Goal: Task Accomplishment & Management: Complete application form

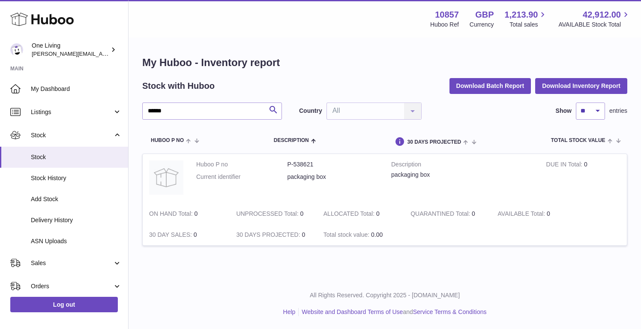
click at [445, 17] on strong "10857" at bounding box center [447, 15] width 24 height 12
copy strong "10857"
click at [80, 114] on span "Listings" at bounding box center [72, 112] width 82 height 8
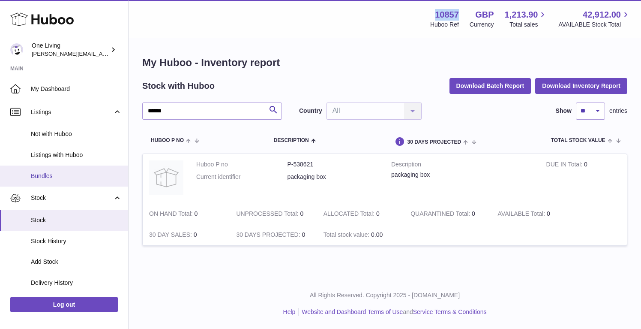
click at [62, 175] on span "Bundles" at bounding box center [76, 176] width 91 height 8
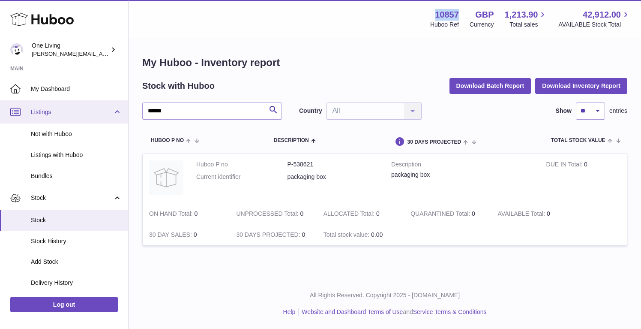
click at [75, 112] on span "Listings" at bounding box center [72, 112] width 82 height 8
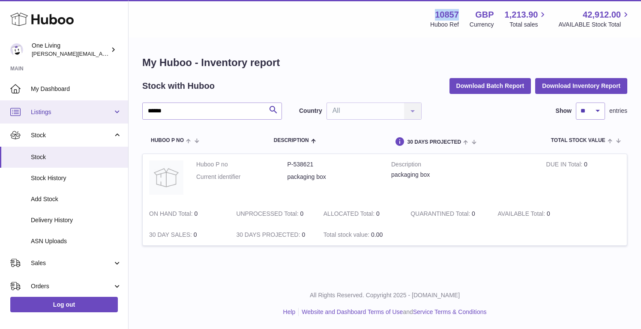
click at [75, 112] on span "Listings" at bounding box center [72, 112] width 82 height 8
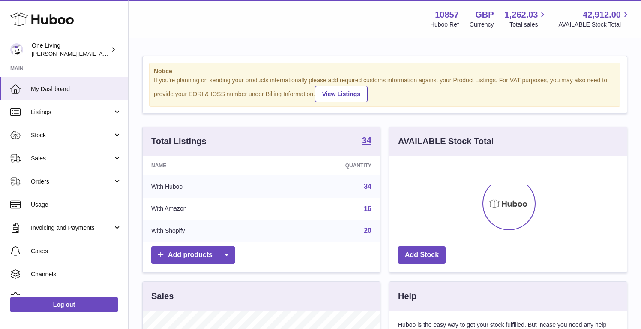
scroll to position [134, 237]
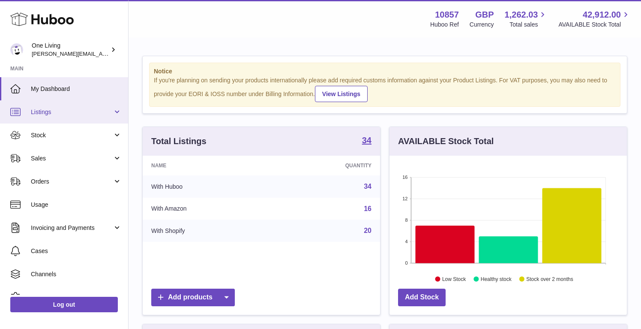
click at [80, 116] on link "Listings" at bounding box center [64, 111] width 128 height 23
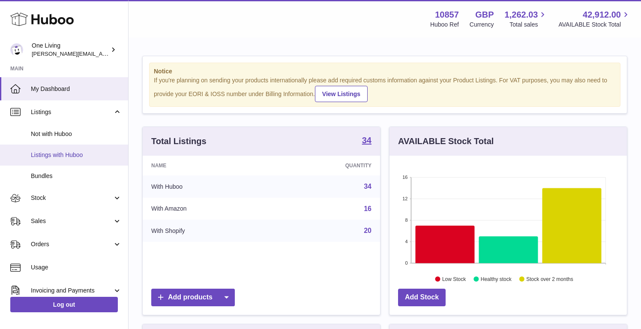
click at [99, 159] on link "Listings with Huboo" at bounding box center [64, 154] width 128 height 21
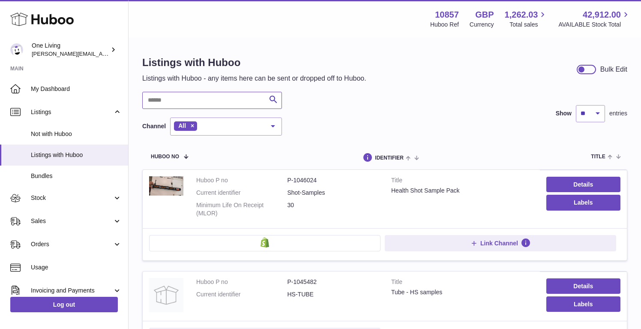
click at [186, 98] on input "text" at bounding box center [212, 100] width 140 height 17
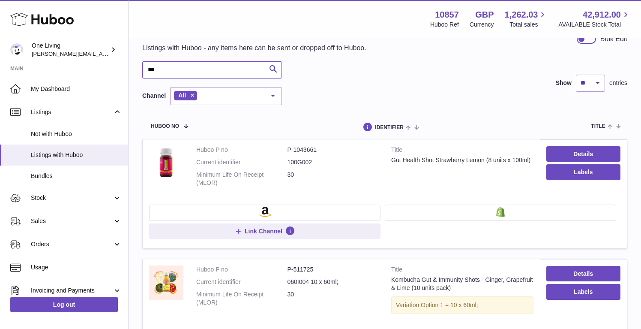
scroll to position [33, 0]
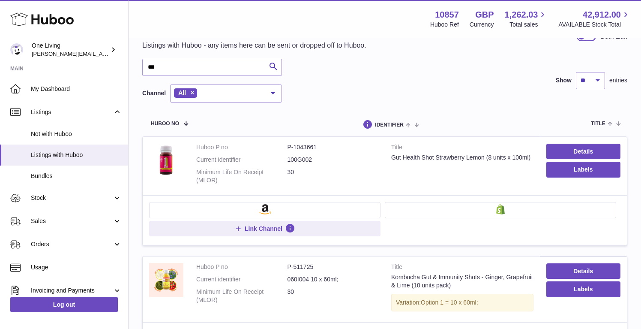
click at [302, 159] on dd "100G002" at bounding box center [333, 160] width 91 height 8
copy dd "100G002"
drag, startPoint x: 288, startPoint y: 148, endPoint x: 320, endPoint y: 147, distance: 32.2
click at [320, 147] on dd "P-1043661" at bounding box center [333, 147] width 91 height 8
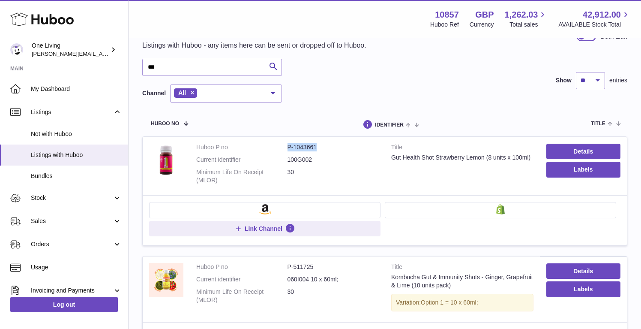
copy dd "P-1043661"
drag, startPoint x: 166, startPoint y: 70, endPoint x: 100, endPoint y: 69, distance: 65.6
click at [100, 69] on div "Huboo One Living Jessica@oneliving.com Main My Dashboard Listings Not with Hubo…" at bounding box center [320, 272] width 641 height 610
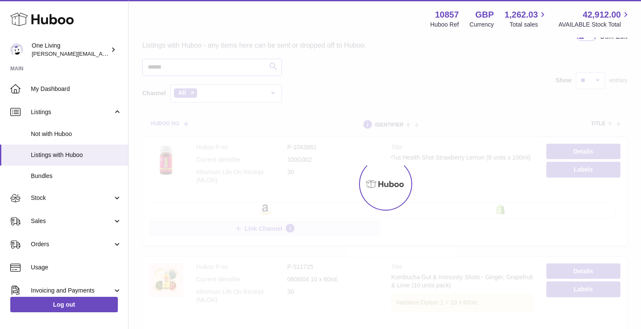
scroll to position [28, 0]
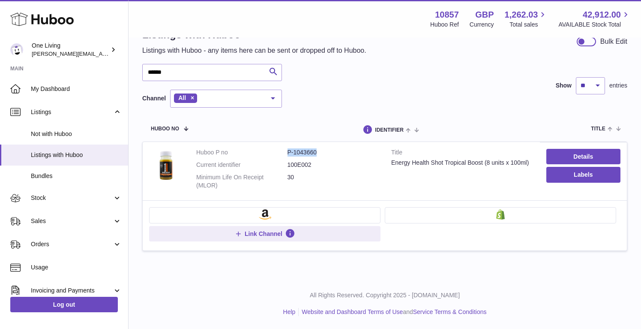
drag, startPoint x: 325, startPoint y: 154, endPoint x: 277, endPoint y: 152, distance: 48.1
click at [277, 152] on dl "Huboo P no P-1043660 Current identifier 100E002 Minimum Life On Receipt (MLOR) …" at bounding box center [287, 170] width 182 height 45
copy dl "P-1043660"
drag, startPoint x: 170, startPoint y: 73, endPoint x: 100, endPoint y: 73, distance: 69.4
click at [100, 73] on div "Huboo One Living Jessica@oneliving.com Main My Dashboard Listings Not with Hubo…" at bounding box center [320, 150] width 641 height 357
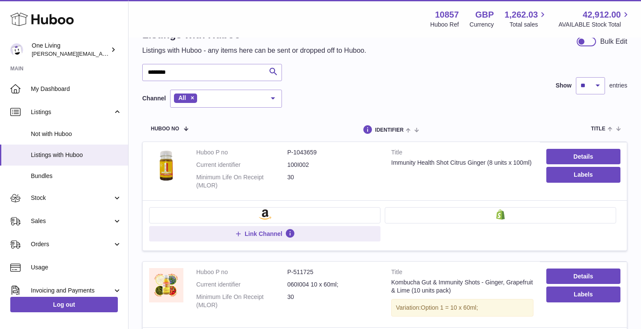
click at [295, 165] on dd "100I002" at bounding box center [333, 165] width 91 height 8
copy dd "100I002"
drag, startPoint x: 287, startPoint y: 152, endPoint x: 315, endPoint y: 150, distance: 28.3
click at [315, 150] on dd "P-1043659" at bounding box center [333, 152] width 91 height 8
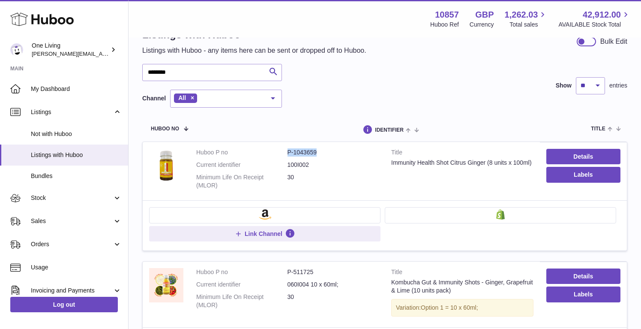
drag, startPoint x: 315, startPoint y: 150, endPoint x: 283, endPoint y: 150, distance: 32.6
click at [283, 150] on dl "Huboo P no P-1043659 Current identifier 100I002 Minimum Life On Receipt (MLOR) …" at bounding box center [287, 170] width 182 height 45
copy dl "P-1043659"
drag, startPoint x: 177, startPoint y: 71, endPoint x: 137, endPoint y: 71, distance: 40.7
click at [137, 71] on div "Listings with Huboo Listings with Huboo - any items here can be sent or dropped…" at bounding box center [385, 208] width 513 height 394
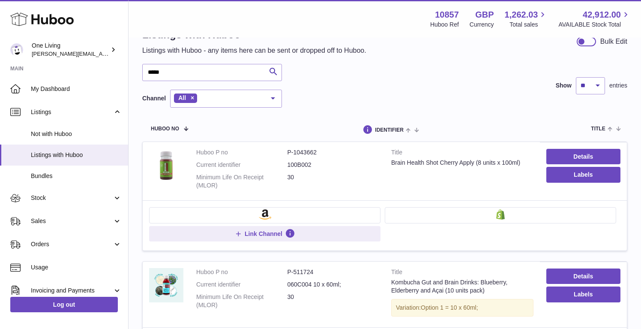
click at [297, 165] on dd "100B002" at bounding box center [333, 165] width 91 height 8
drag, startPoint x: 319, startPoint y: 151, endPoint x: 284, endPoint y: 152, distance: 35.2
click at [284, 152] on dl "Huboo P no P-1043662 Current identifier 100B002 Minimum Life On Receipt (MLOR) …" at bounding box center [287, 170] width 182 height 45
copy dl "P-1043662"
drag, startPoint x: 166, startPoint y: 72, endPoint x: 126, endPoint y: 66, distance: 41.1
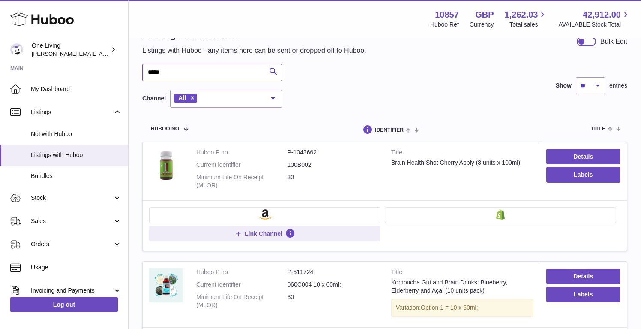
click at [126, 66] on div "Huboo One Living Jessica@oneliving.com Main My Dashboard Listings Not with Hubo…" at bounding box center [320, 214] width 641 height 484
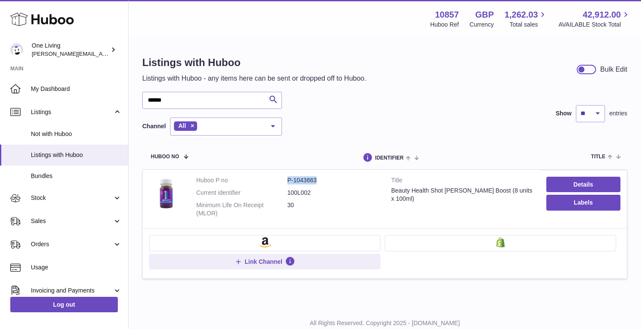
drag, startPoint x: 324, startPoint y: 180, endPoint x: 275, endPoint y: 180, distance: 48.9
click at [275, 180] on dl "Huboo P no P-1043663 Current identifier 100L002 Minimum Life On Receipt (MLOR) …" at bounding box center [287, 198] width 182 height 45
copy dl "P-1043663"
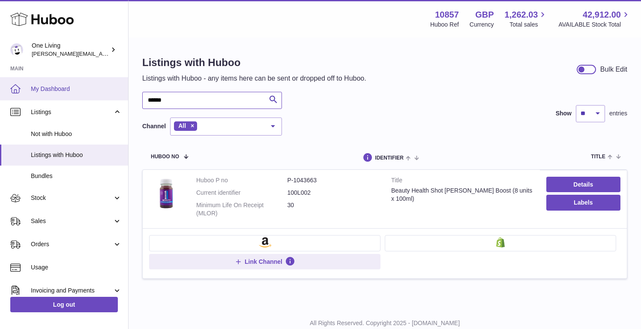
drag, startPoint x: 168, startPoint y: 99, endPoint x: 121, endPoint y: 97, distance: 46.8
click at [121, 97] on div "Huboo One Living Jessica@oneliving.com Main My Dashboard Listings Not with Hubo…" at bounding box center [320, 178] width 641 height 357
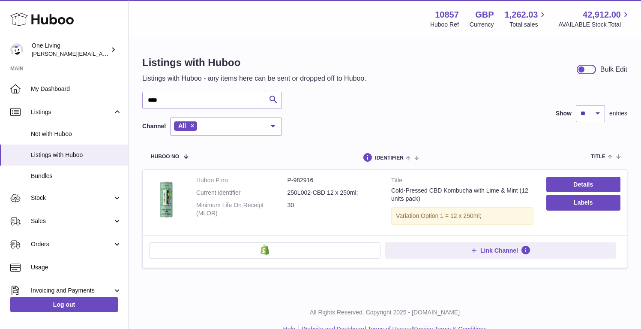
click at [298, 194] on dd "250L002-CBD 12 x 250ml;" at bounding box center [333, 193] width 91 height 8
click at [324, 192] on dd "250L002-CBD 12 x 250ml;" at bounding box center [333, 193] width 91 height 8
copy dd "250L002-CBD"
drag, startPoint x: 288, startPoint y: 181, endPoint x: 312, endPoint y: 180, distance: 23.2
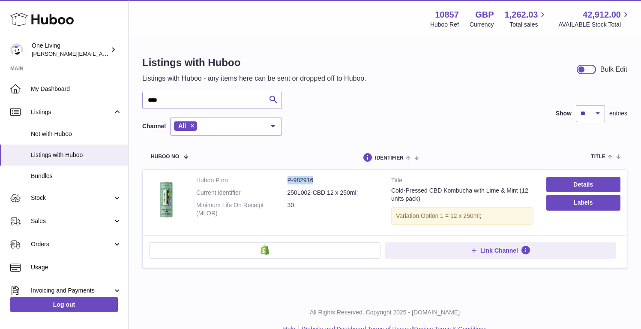
click at [312, 180] on dd "P-982916" at bounding box center [333, 180] width 91 height 8
copy dd "P-982916"
drag, startPoint x: 165, startPoint y: 100, endPoint x: 137, endPoint y: 99, distance: 28.3
click at [137, 99] on div "Listings with Huboo Listings with Huboo - any items here can be sent or dropped…" at bounding box center [385, 167] width 513 height 257
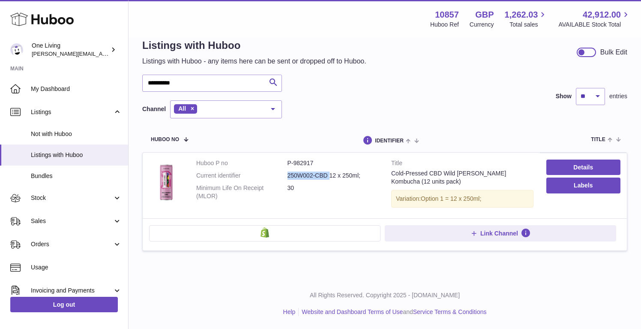
drag, startPoint x: 287, startPoint y: 174, endPoint x: 328, endPoint y: 174, distance: 41.2
click at [328, 174] on dl "Huboo P no P-982917 Current identifier 250W002-CBD 12 x 250ml; Minimum Life On …" at bounding box center [287, 181] width 182 height 45
copy dl "250W002-CBD"
drag, startPoint x: 288, startPoint y: 163, endPoint x: 312, endPoint y: 163, distance: 24.4
click at [312, 163] on dd "P-982917" at bounding box center [333, 163] width 91 height 8
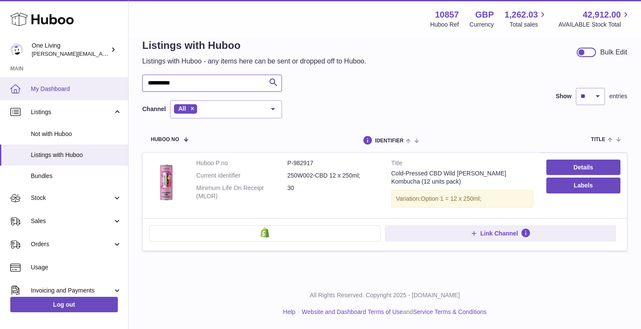
drag, startPoint x: 177, startPoint y: 82, endPoint x: 105, endPoint y: 82, distance: 72.0
click at [105, 82] on div "**********" at bounding box center [320, 156] width 641 height 346
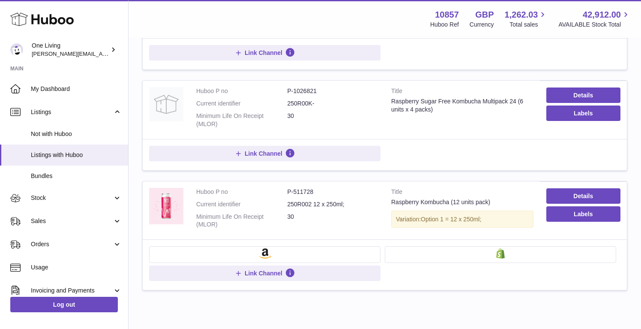
scroll to position [191, 0]
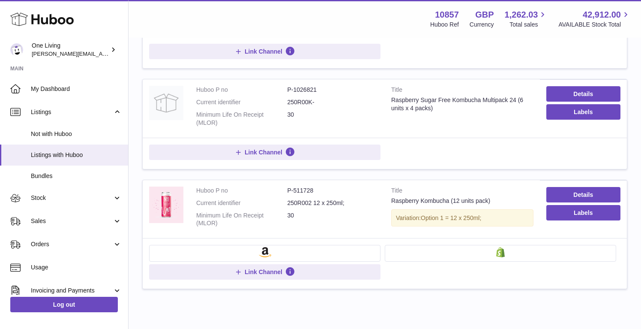
click at [302, 203] on dd "250R002 12 x 250ml;" at bounding box center [333, 203] width 91 height 8
click at [287, 190] on dt "Huboo P no" at bounding box center [241, 190] width 91 height 8
drag, startPoint x: 288, startPoint y: 189, endPoint x: 311, endPoint y: 189, distance: 23.2
click at [311, 189] on dd "P-511728" at bounding box center [333, 190] width 91 height 8
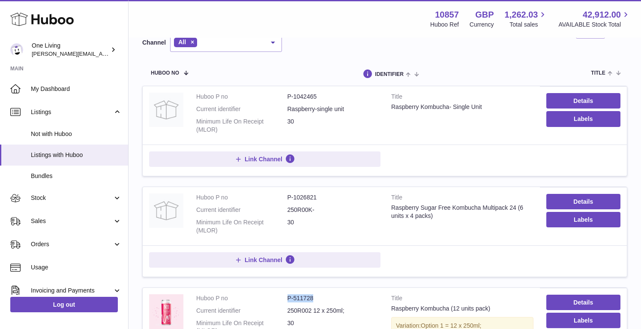
scroll to position [0, 0]
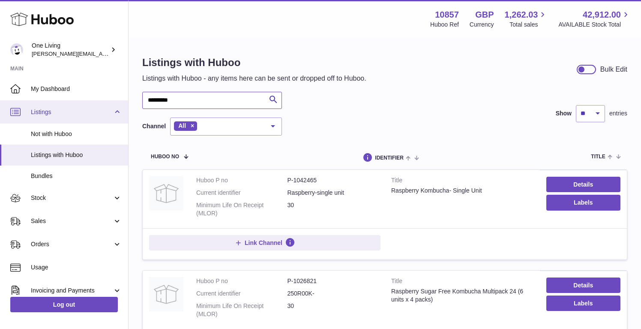
drag, startPoint x: 184, startPoint y: 100, endPoint x: 111, endPoint y: 100, distance: 72.9
click at [112, 100] on div "Huboo One Living Jessica@oneliving.com Main My Dashboard Listings Not with Hubo…" at bounding box center [320, 279] width 641 height 558
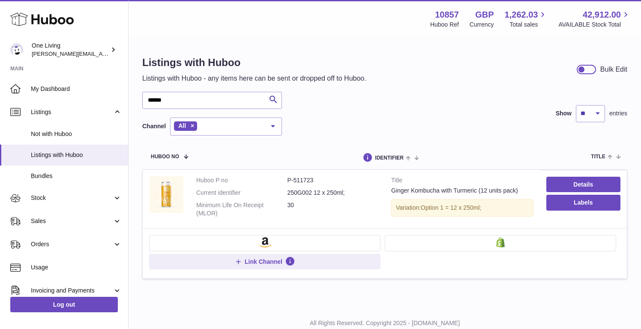
click at [290, 193] on dd "250G002 12 x 250ml;" at bounding box center [333, 193] width 91 height 8
drag, startPoint x: 287, startPoint y: 179, endPoint x: 308, endPoint y: 177, distance: 20.7
click at [309, 177] on dd "P-511723" at bounding box center [333, 180] width 91 height 8
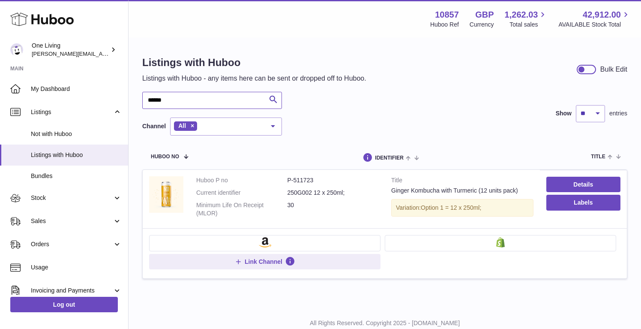
drag, startPoint x: 188, startPoint y: 93, endPoint x: 204, endPoint y: 100, distance: 18.1
click at [204, 100] on input "******" at bounding box center [212, 100] width 140 height 17
type input "*******"
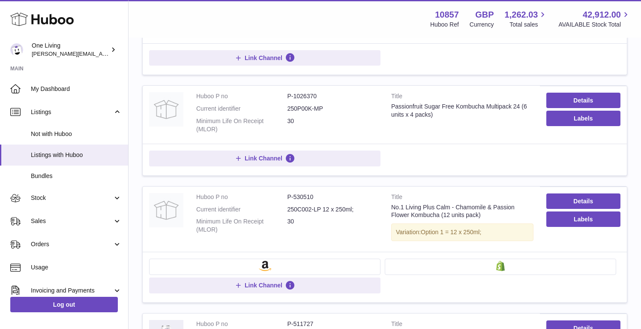
scroll to position [364, 0]
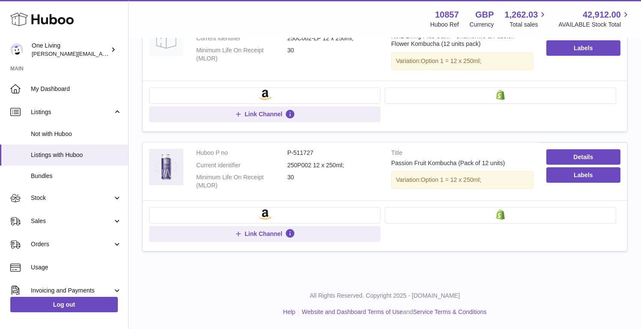
click at [297, 163] on dd "250P002 12 x 250ml;" at bounding box center [333, 165] width 91 height 8
drag, startPoint x: 289, startPoint y: 153, endPoint x: 311, endPoint y: 151, distance: 22.0
click at [311, 151] on dd "P-511727" at bounding box center [333, 153] width 91 height 8
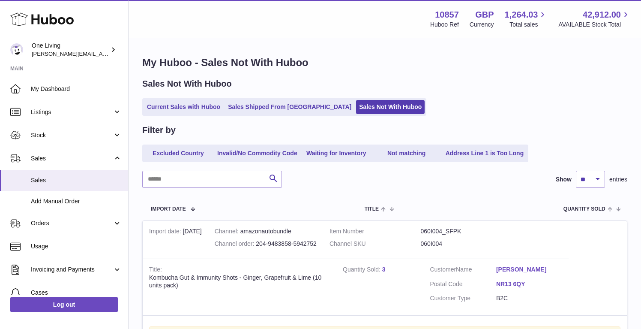
click at [602, 74] on div "My Huboo - Sales Not With Huboo Sales Not With Huboo Current Sales with Huboo S…" at bounding box center [385, 229] width 513 height 381
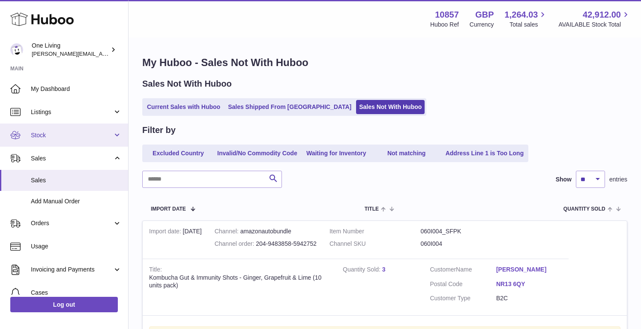
click at [77, 133] on span "Stock" at bounding box center [72, 135] width 82 height 8
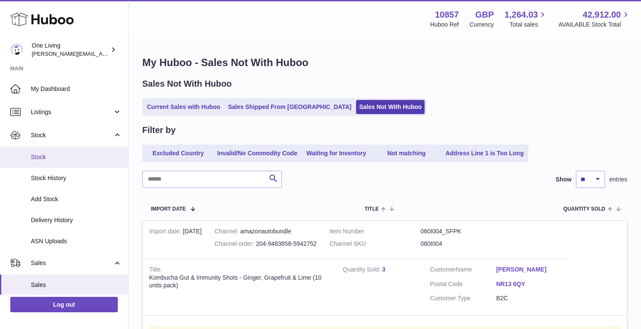
click at [60, 160] on span "Stock" at bounding box center [76, 157] width 91 height 8
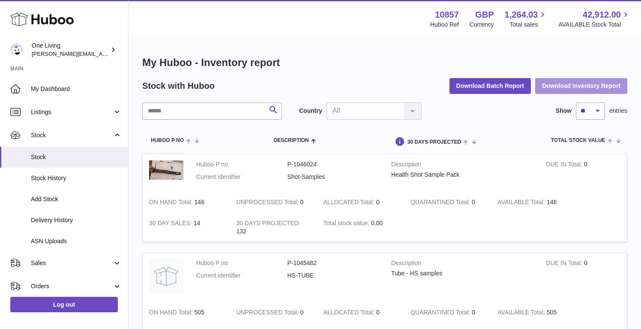
click at [583, 85] on button "Download Inventory Report" at bounding box center [581, 85] width 92 height 15
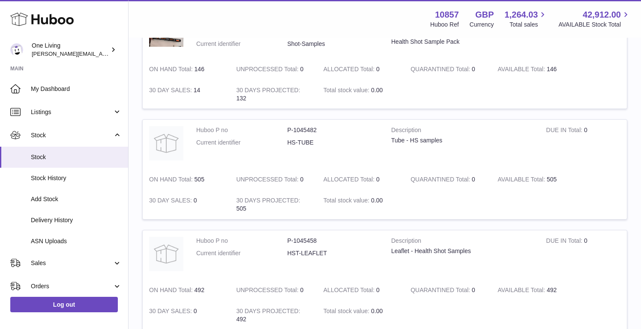
scroll to position [133, 0]
click at [57, 222] on span "Delivery History" at bounding box center [76, 220] width 91 height 8
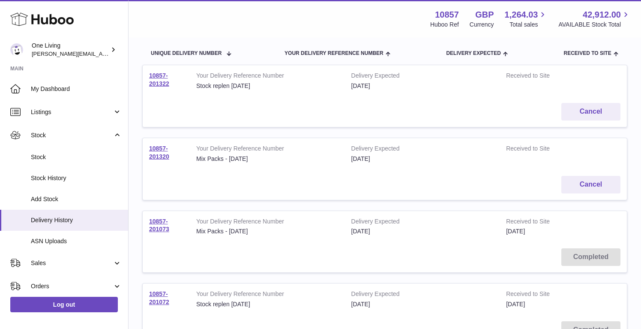
scroll to position [90, 0]
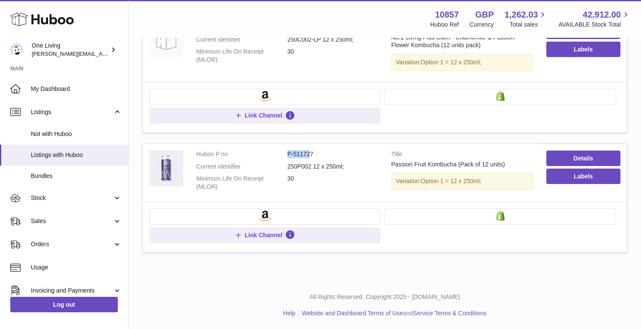
scroll to position [364, 0]
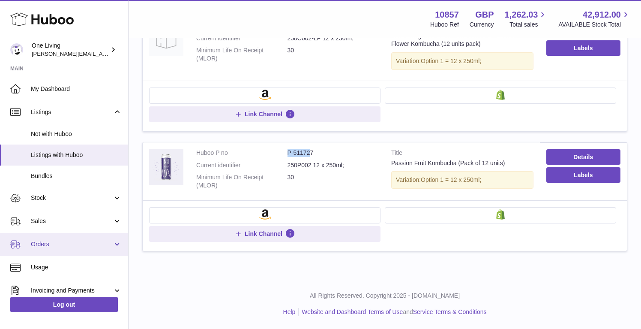
click at [84, 243] on span "Orders" at bounding box center [72, 244] width 82 height 8
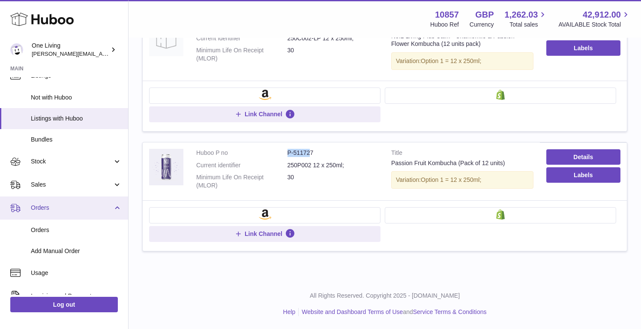
scroll to position [39, 0]
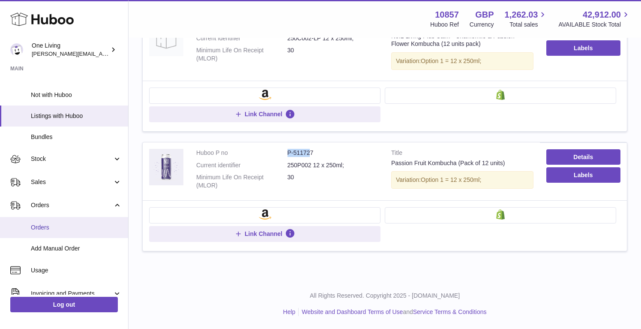
click at [75, 226] on span "Orders" at bounding box center [76, 227] width 91 height 8
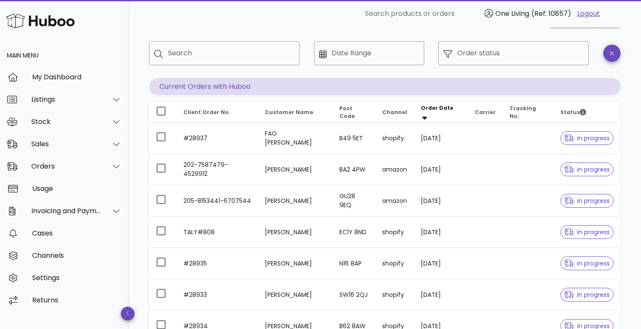
scroll to position [33, 0]
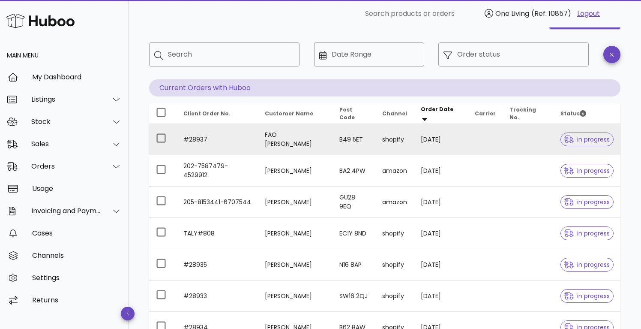
click at [196, 139] on td "#28937" at bounding box center [217, 139] width 81 height 31
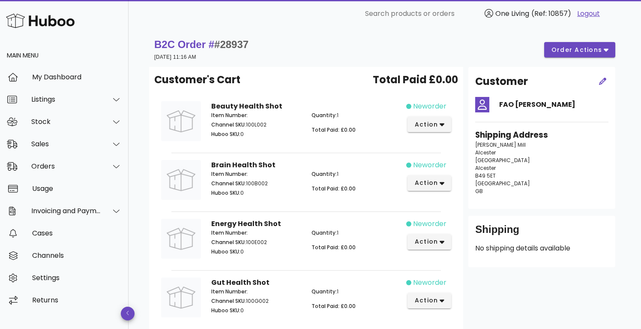
scroll to position [33, 0]
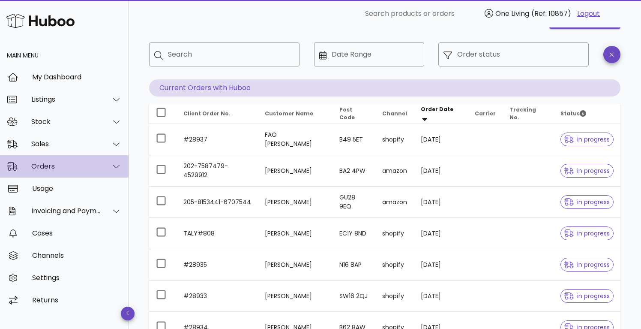
click at [96, 166] on div "Orders" at bounding box center [66, 166] width 70 height 8
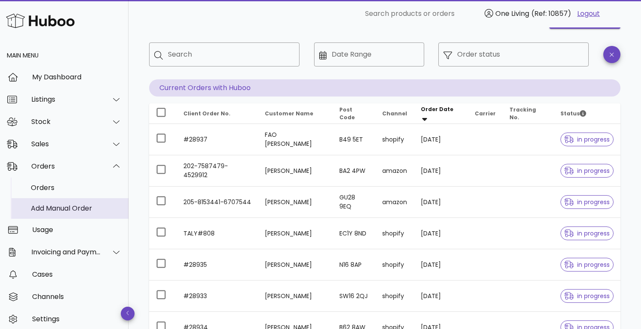
click at [74, 210] on div "Add Manual Order" at bounding box center [76, 208] width 91 height 8
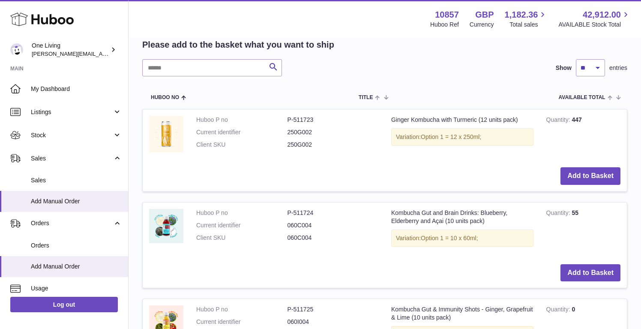
scroll to position [162, 0]
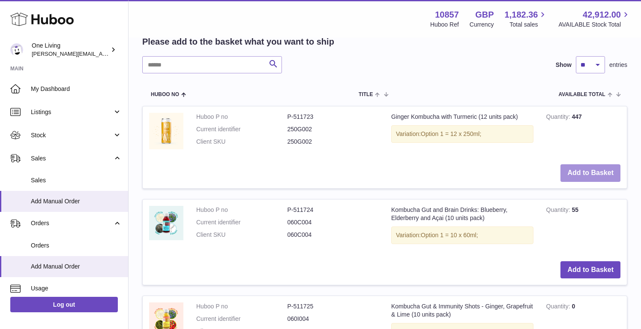
click at [592, 173] on button "Add to Basket" at bounding box center [591, 173] width 60 height 18
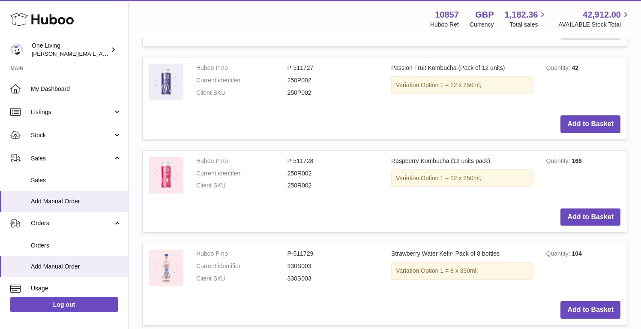
scroll to position [592, 0]
click at [594, 122] on button "Add to Basket" at bounding box center [591, 124] width 60 height 18
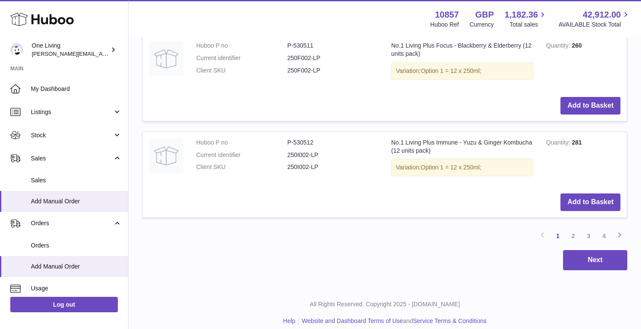
scroll to position [1186, 0]
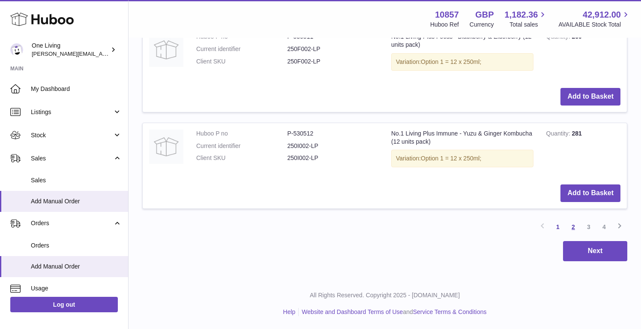
click at [576, 227] on link "2" at bounding box center [573, 226] width 15 height 15
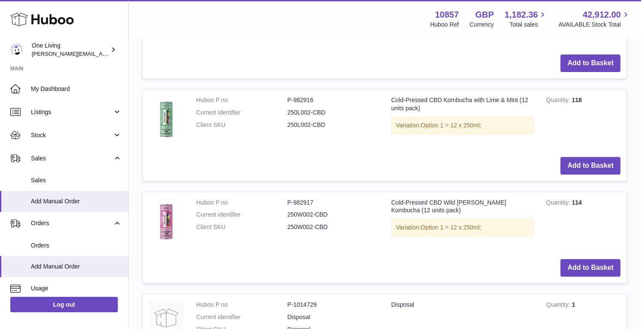
scroll to position [647, 0]
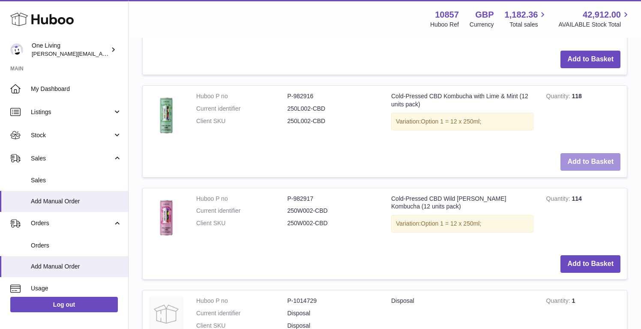
click at [586, 159] on button "Add to Basket" at bounding box center [591, 162] width 60 height 18
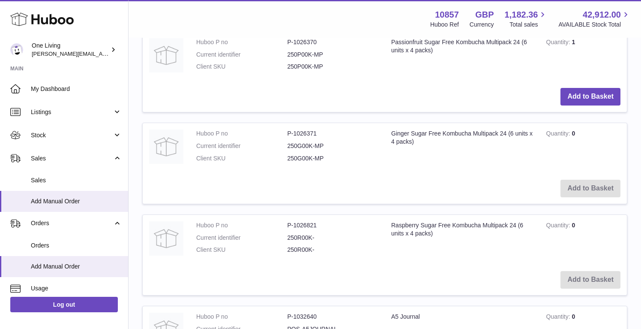
scroll to position [1277, 0]
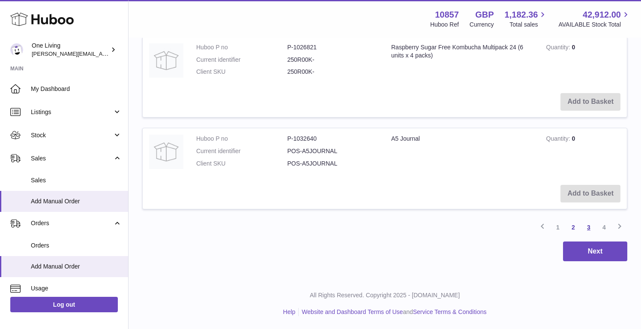
click at [589, 227] on link "3" at bounding box center [588, 226] width 15 height 15
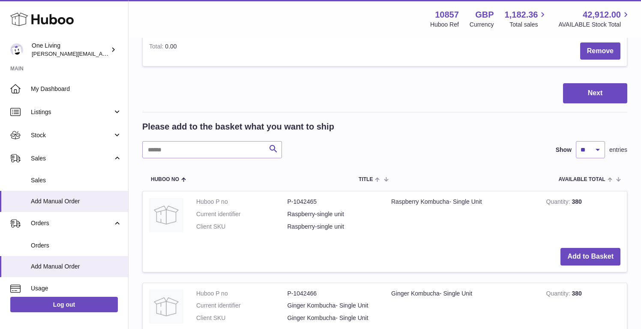
scroll to position [338, 0]
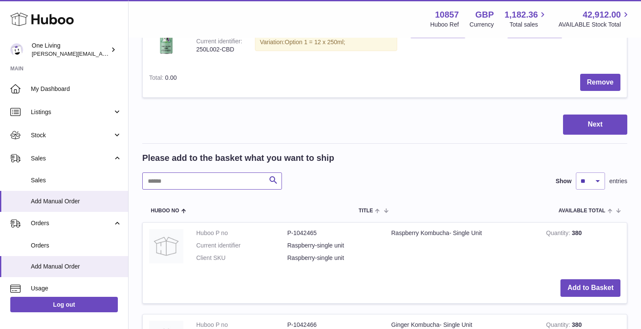
click at [173, 180] on input "text" at bounding box center [212, 180] width 140 height 17
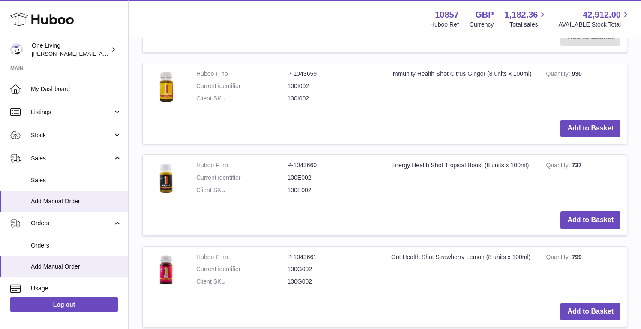
scroll to position [596, 0]
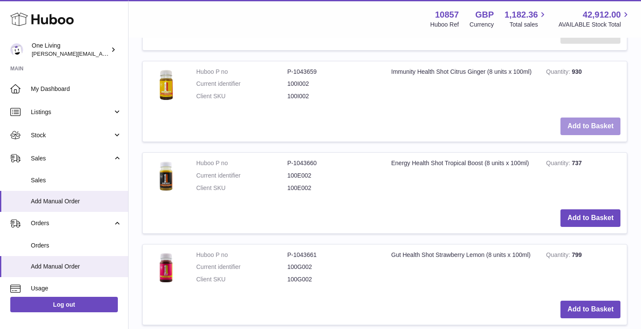
type input "****"
click at [580, 128] on button "Add to Basket" at bounding box center [591, 126] width 60 height 18
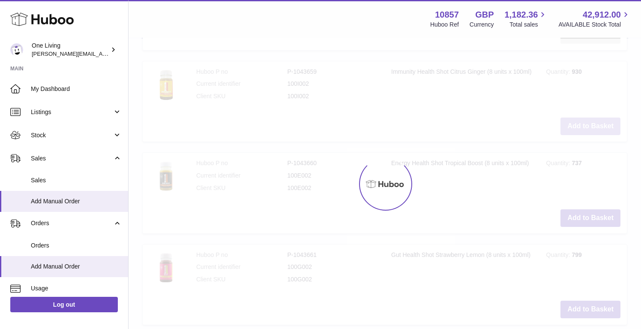
scroll to position [691, 0]
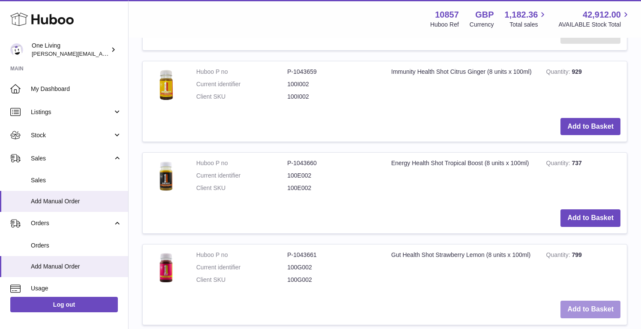
click at [589, 309] on button "Add to Basket" at bounding box center [591, 309] width 60 height 18
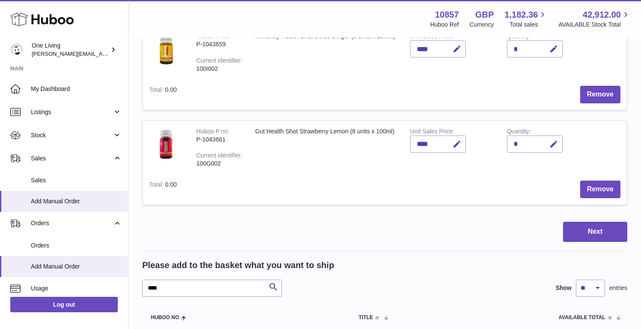
scroll to position [421, 0]
click at [597, 230] on button "Next" at bounding box center [595, 231] width 64 height 20
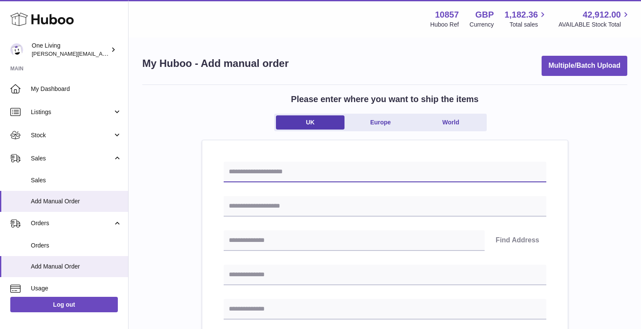
click at [291, 171] on input "text" at bounding box center [385, 172] width 323 height 21
click at [228, 170] on input "********" at bounding box center [385, 172] width 323 height 21
type input "**********"
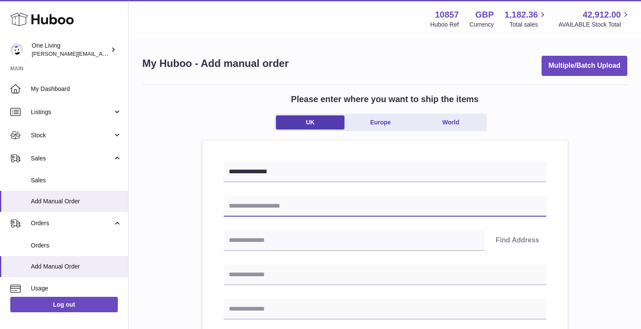
click at [250, 207] on input "text" at bounding box center [385, 206] width 323 height 21
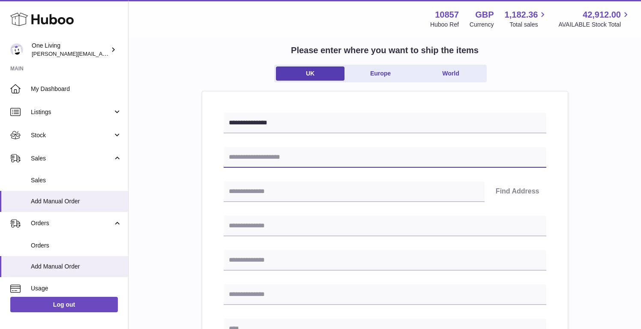
scroll to position [50, 0]
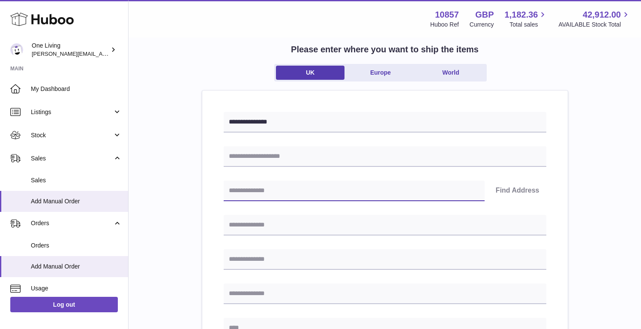
click at [252, 190] on input "text" at bounding box center [354, 190] width 261 height 21
paste input "********"
type input "********"
click at [509, 190] on button "Find Address" at bounding box center [517, 190] width 57 height 21
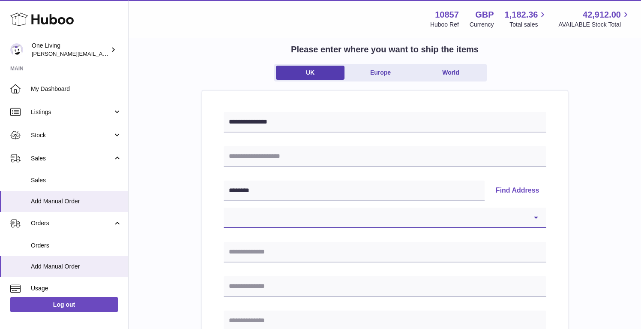
click at [285, 217] on select "**********" at bounding box center [385, 217] width 323 height 21
click at [329, 219] on select "**********" at bounding box center [385, 217] width 323 height 21
select select "***"
type input "*********"
type input "**********"
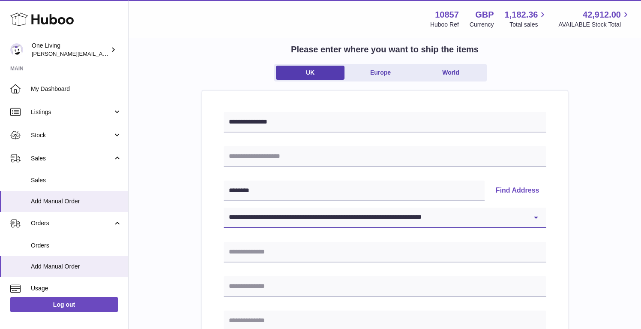
type input "******"
type input "********"
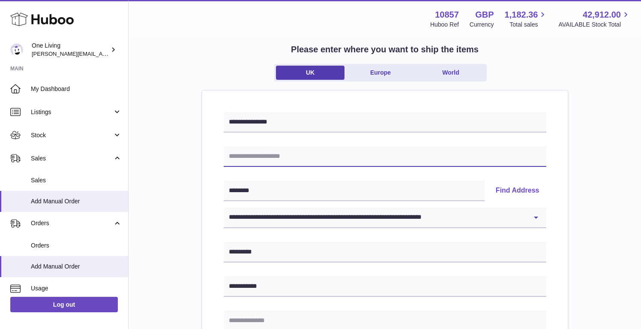
click at [268, 158] on input "text" at bounding box center [385, 156] width 323 height 21
type input "**********"
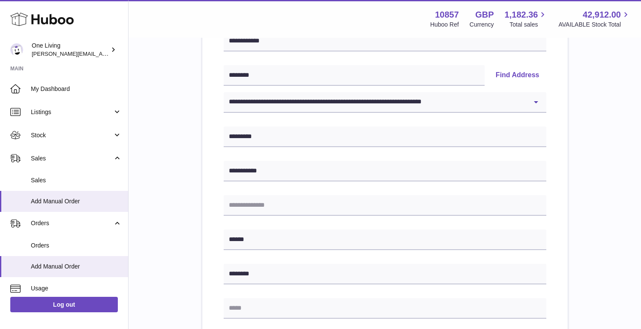
scroll to position [166, 0]
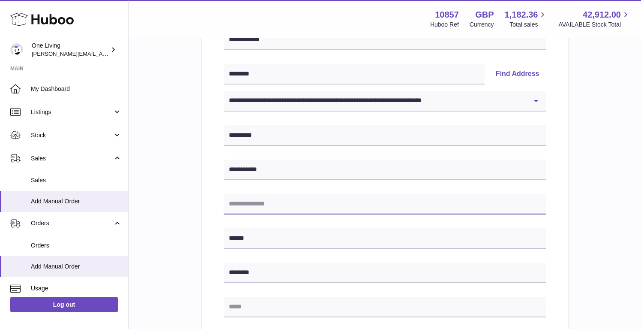
click at [251, 207] on input "text" at bounding box center [385, 204] width 323 height 21
type input "**********"
click at [212, 230] on div "**********" at bounding box center [385, 258] width 366 height 568
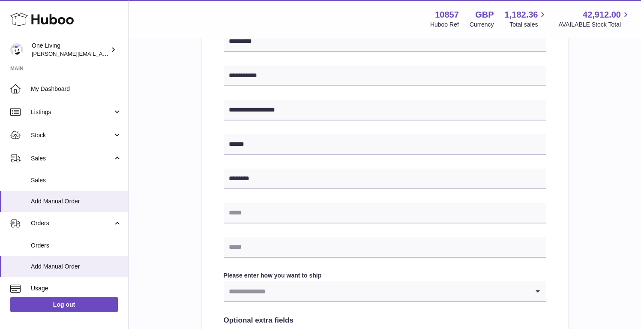
scroll to position [267, 0]
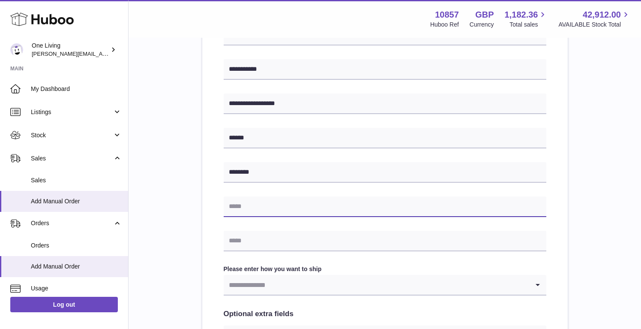
click at [245, 206] on input "text" at bounding box center [385, 206] width 323 height 21
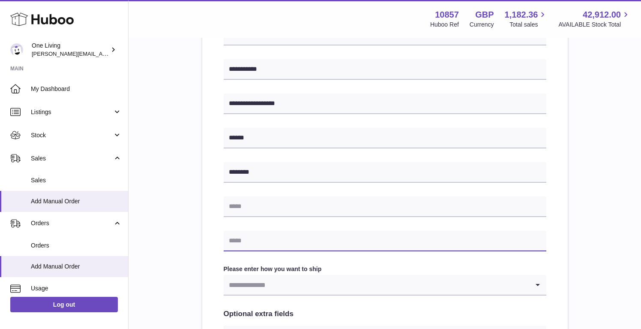
click at [239, 240] on input "text" at bounding box center [385, 241] width 323 height 21
paste input "********"
type input "********"
paste input "**********"
type input "**********"
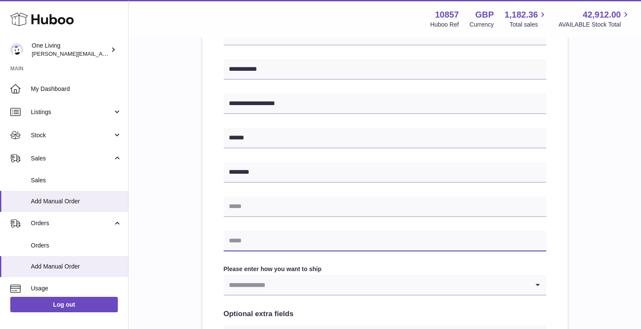
paste input "**********"
type input "**********"
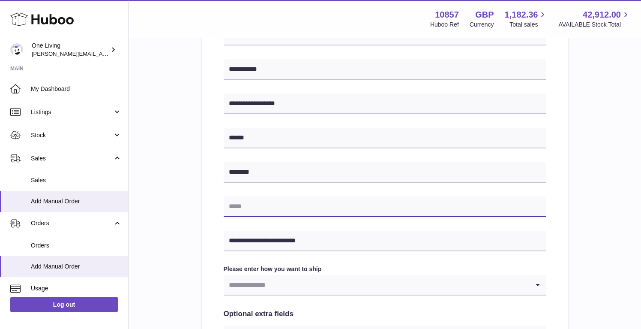
click at [253, 204] on input "text" at bounding box center [385, 206] width 323 height 21
paste input "**********"
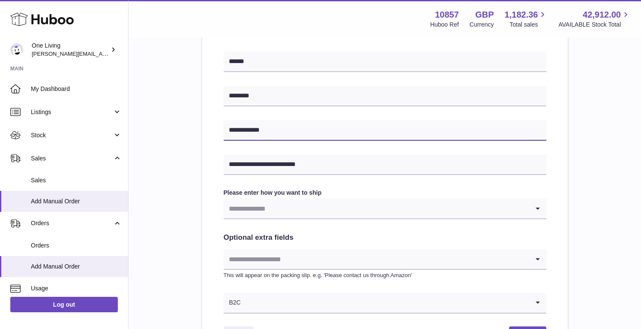
scroll to position [344, 0]
type input "**********"
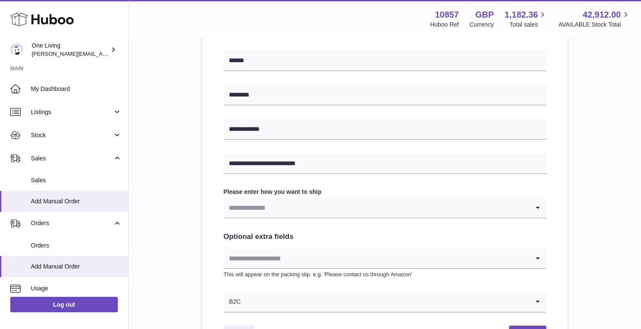
click at [271, 208] on input "Search for option" at bounding box center [377, 208] width 306 height 20
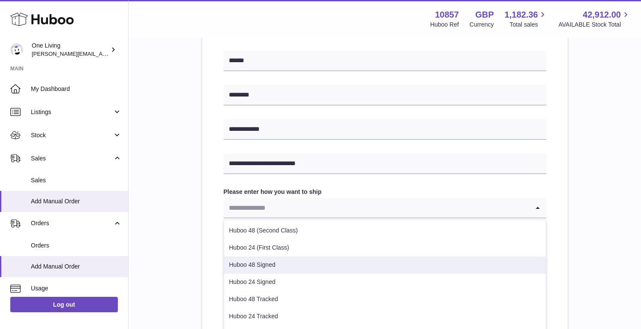
scroll to position [44, 0]
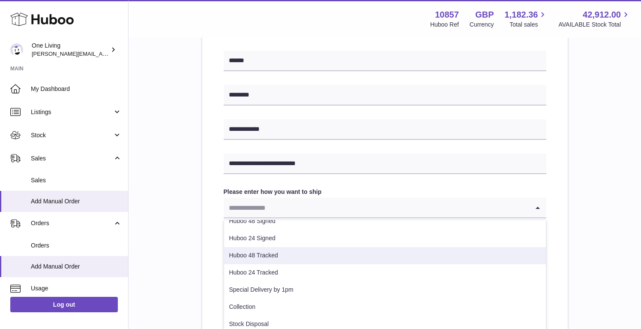
click at [285, 258] on li "Huboo 48 Tracked" at bounding box center [385, 255] width 322 height 17
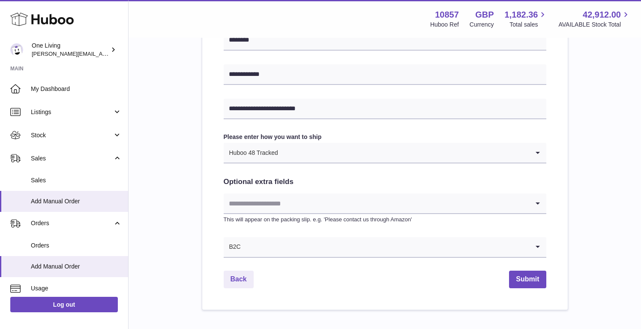
scroll to position [399, 0]
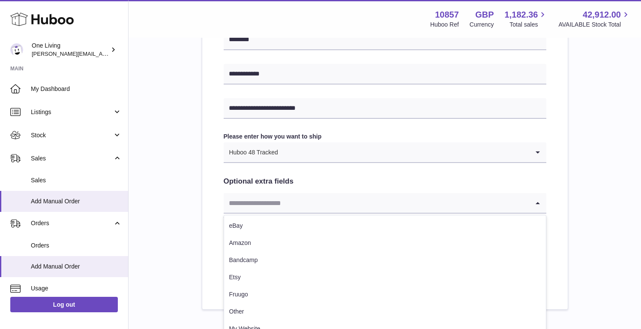
click at [256, 203] on input "Search for option" at bounding box center [377, 203] width 306 height 20
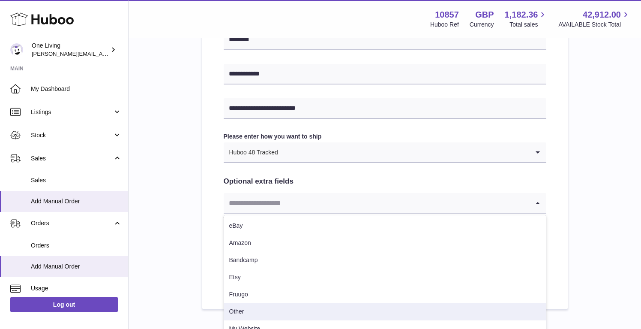
click at [246, 309] on li "Other" at bounding box center [385, 311] width 322 height 17
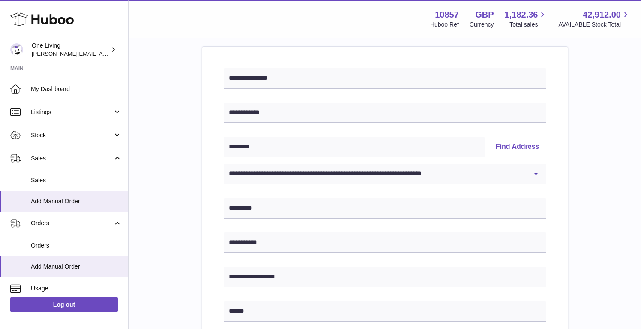
scroll to position [94, 0]
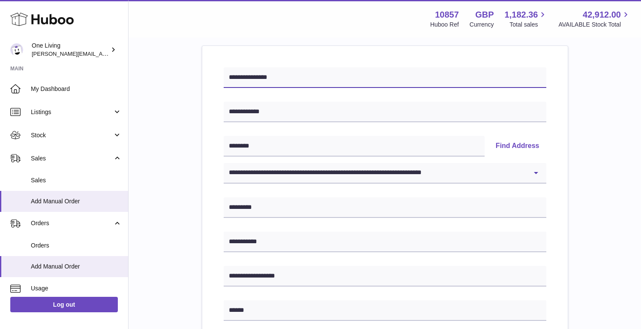
drag, startPoint x: 246, startPoint y: 75, endPoint x: 209, endPoint y: 73, distance: 36.9
click at [209, 73] on div "**********" at bounding box center [385, 330] width 366 height 568
drag, startPoint x: 249, startPoint y: 76, endPoint x: 216, endPoint y: 74, distance: 32.2
click at [217, 74] on div "**********" at bounding box center [385, 330] width 366 height 568
click at [262, 78] on input "********" at bounding box center [385, 77] width 323 height 21
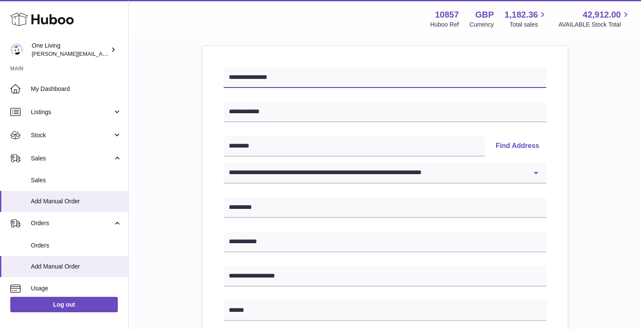
type input "**********"
click at [206, 105] on div "**********" at bounding box center [385, 330] width 366 height 568
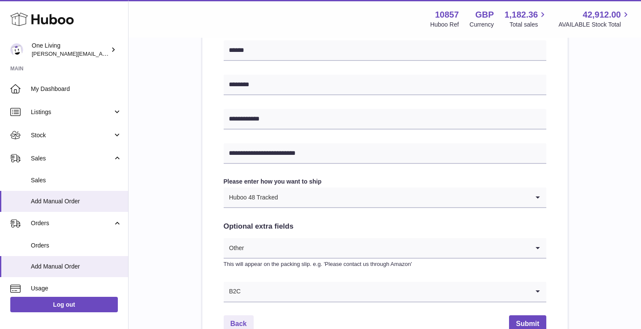
scroll to position [358, 0]
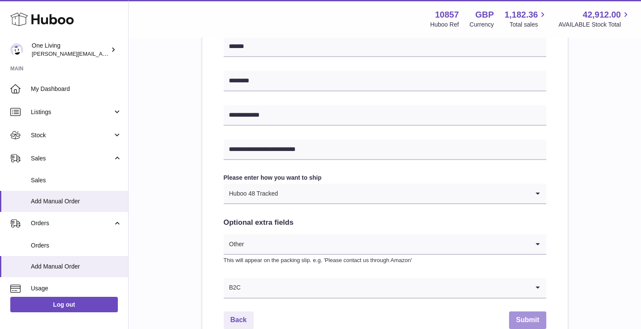
click at [530, 317] on button "Submit" at bounding box center [527, 320] width 37 height 18
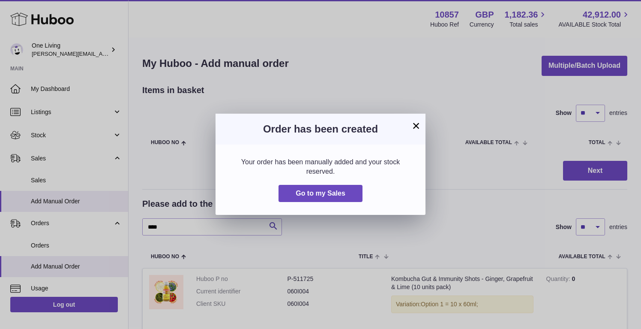
click at [418, 125] on button "×" at bounding box center [416, 125] width 10 height 10
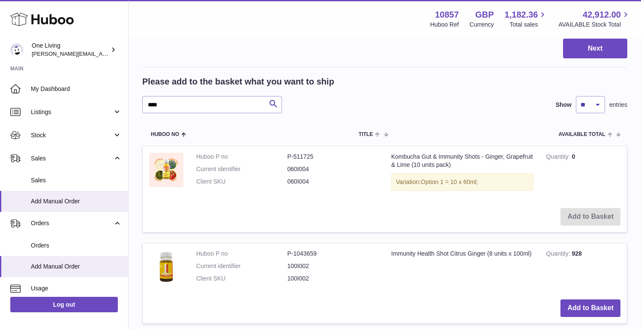
scroll to position [145, 0]
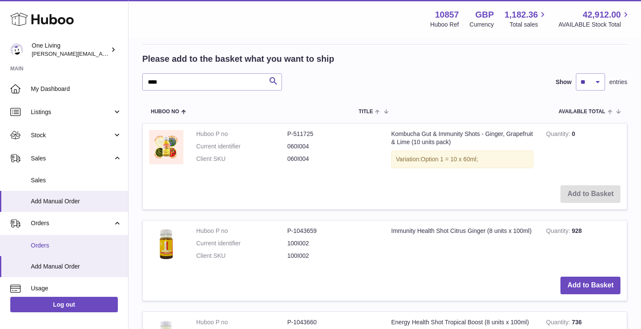
click at [55, 245] on span "Orders" at bounding box center [76, 245] width 91 height 8
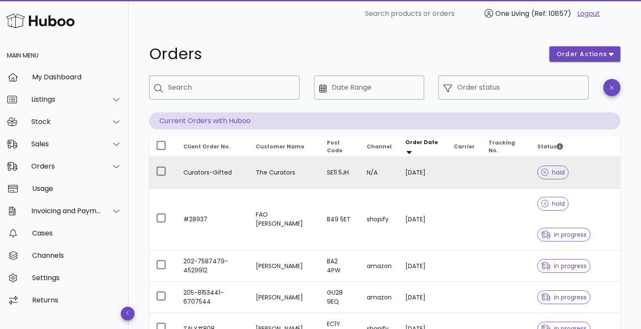
click at [193, 172] on td "Curators-Gifted" at bounding box center [213, 172] width 72 height 31
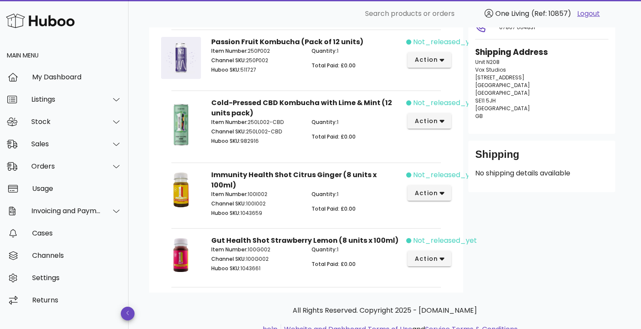
scroll to position [15, 0]
